Goal: Task Accomplishment & Management: Use online tool/utility

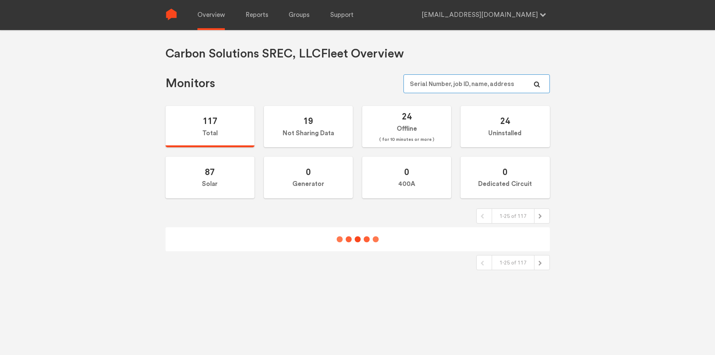
type input "[EMAIL_ADDRESS][DOMAIN_NAME]"
click at [269, 18] on div "Overview Reports Groups Support [EMAIL_ADDRESS][DOMAIN_NAME] Settings Log out" at bounding box center [363, 15] width 373 height 30
click at [260, 11] on link "Reports" at bounding box center [257, 15] width 23 height 30
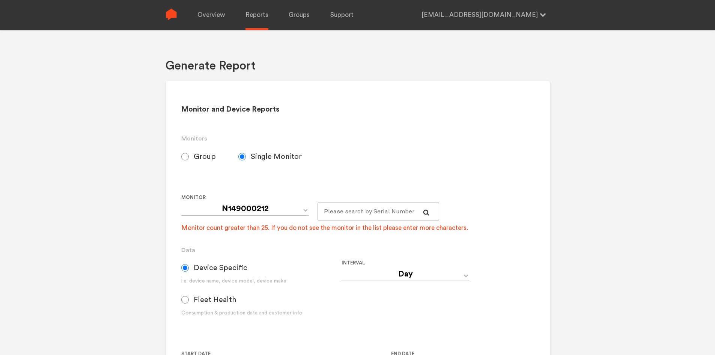
click at [182, 299] on input "Fleet Health" at bounding box center [185, 300] width 8 height 8
radio input "true"
radio input "false"
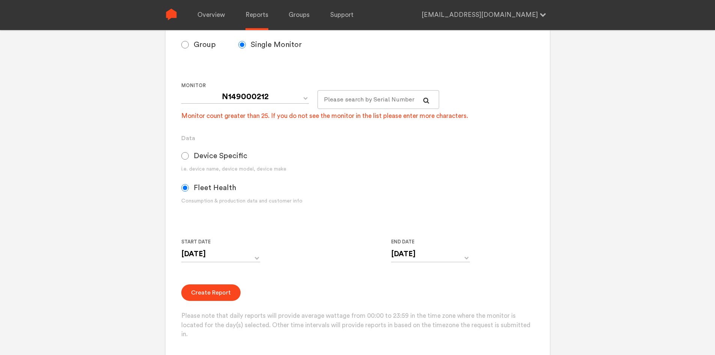
scroll to position [75, 0]
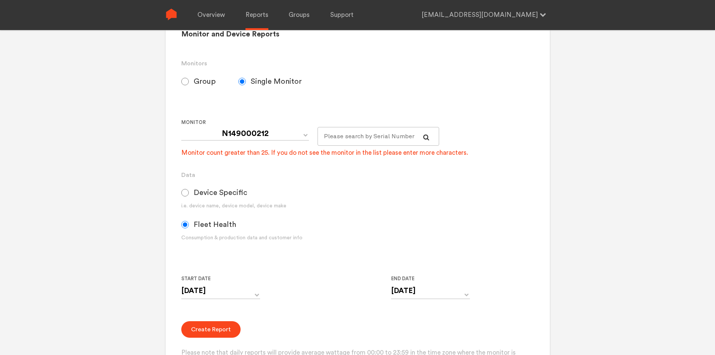
click at [185, 80] on input "Group" at bounding box center [185, 82] width 8 height 8
radio input "true"
radio input "false"
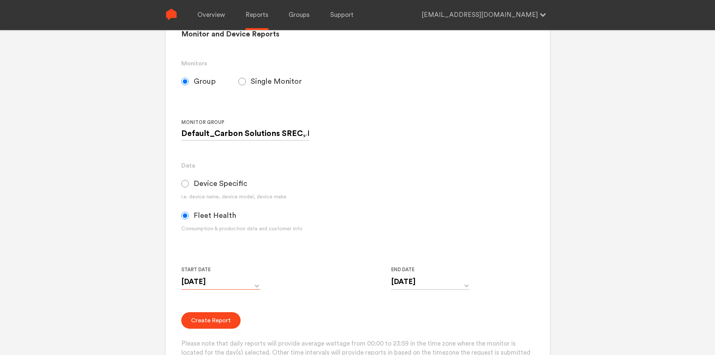
click at [244, 280] on input "[DATE]" at bounding box center [220, 281] width 79 height 15
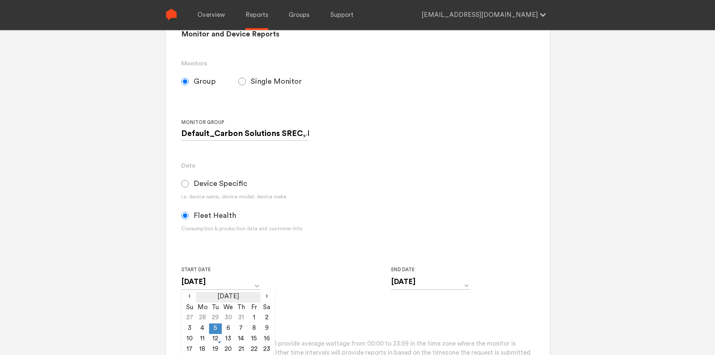
click at [222, 294] on th "[DATE]" at bounding box center [228, 297] width 64 height 11
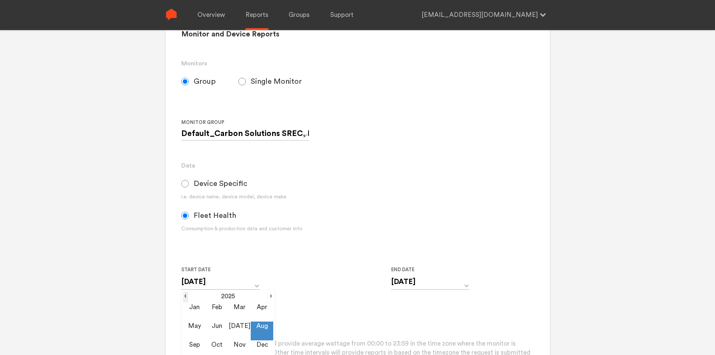
click at [187, 299] on span "‹" at bounding box center [185, 296] width 5 height 9
click at [187, 297] on span "‹" at bounding box center [185, 296] width 5 height 9
click at [198, 308] on td "Jan" at bounding box center [194, 312] width 23 height 19
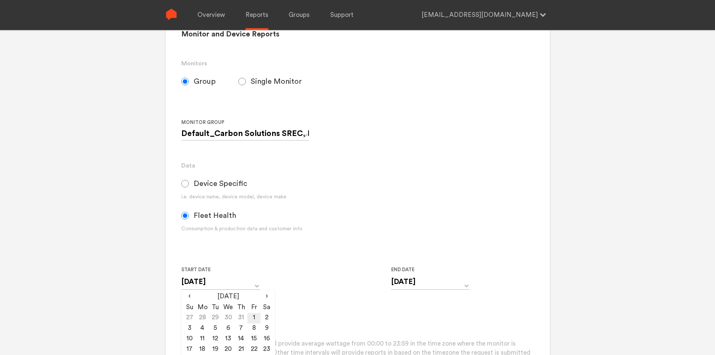
click at [252, 316] on td "1" at bounding box center [253, 318] width 13 height 11
type input "[DATE]"
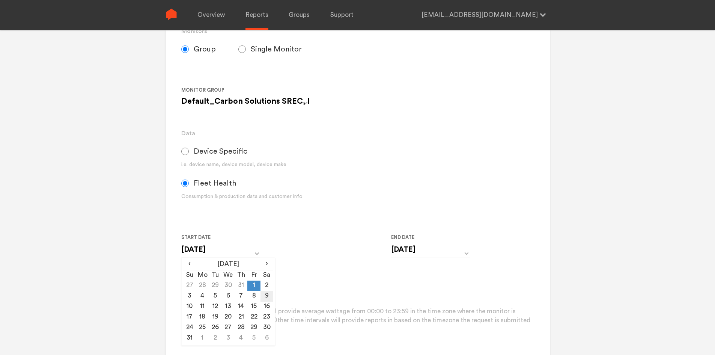
scroll to position [150, 0]
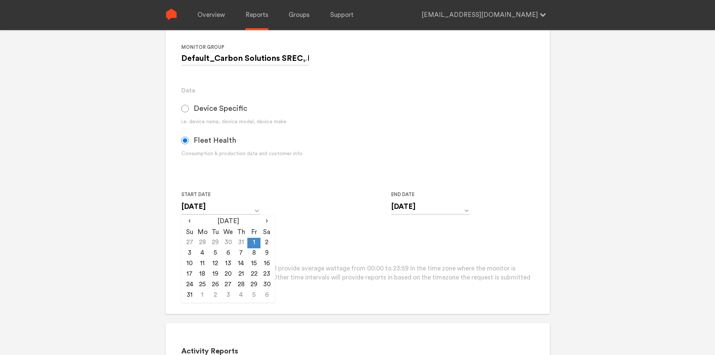
click at [330, 233] on form "Group Single Monitor Monitor Group Default_Carbon Solutions SREC, LLC Monitor N…" at bounding box center [357, 144] width 353 height 295
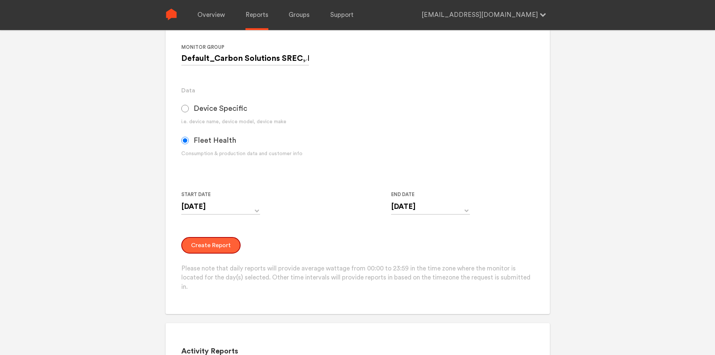
click at [229, 253] on button "Create Report" at bounding box center [210, 245] width 59 height 17
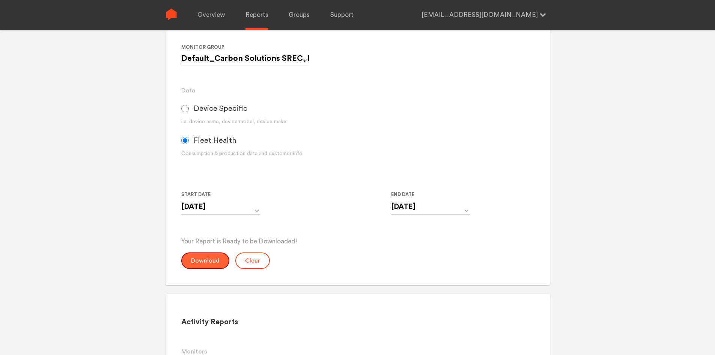
click at [202, 259] on button "Download" at bounding box center [205, 260] width 48 height 17
